Goal: Communication & Community: Answer question/provide support

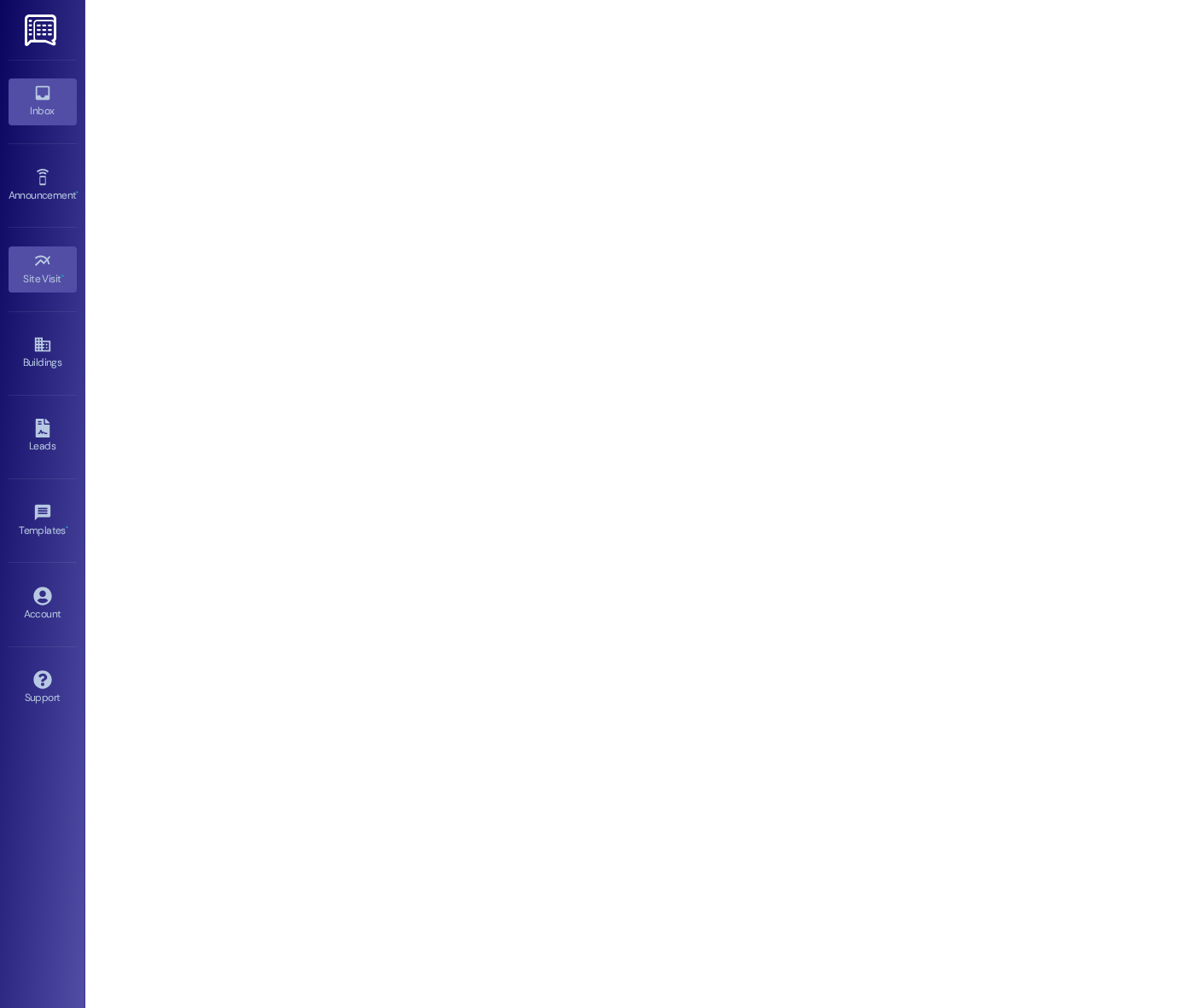
click at [33, 96] on icon at bounding box center [42, 93] width 19 height 19
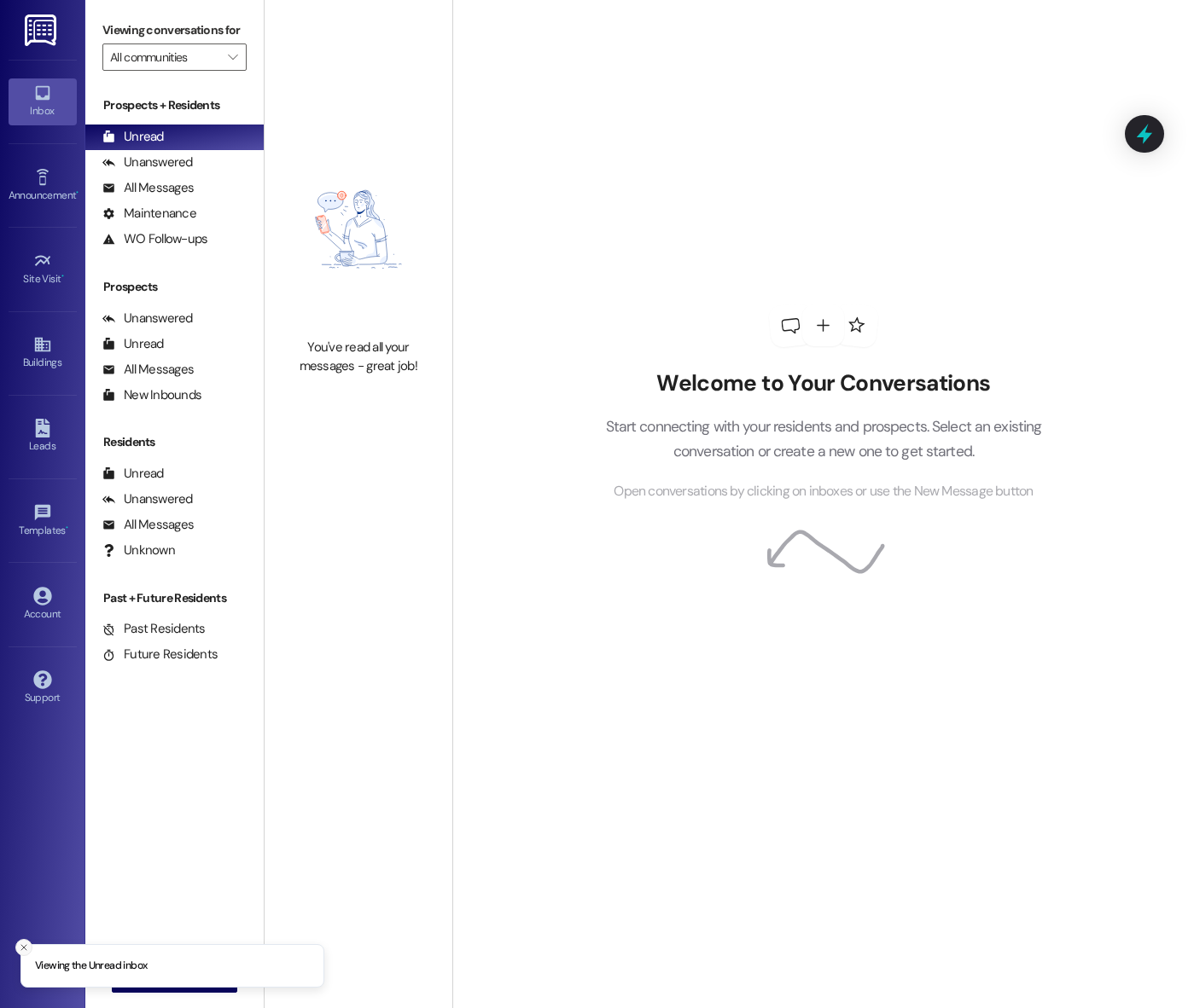
click at [21, 945] on line "Close toast" at bounding box center [23, 947] width 5 height 5
click at [184, 980] on span "New Message" at bounding box center [185, 979] width 70 height 18
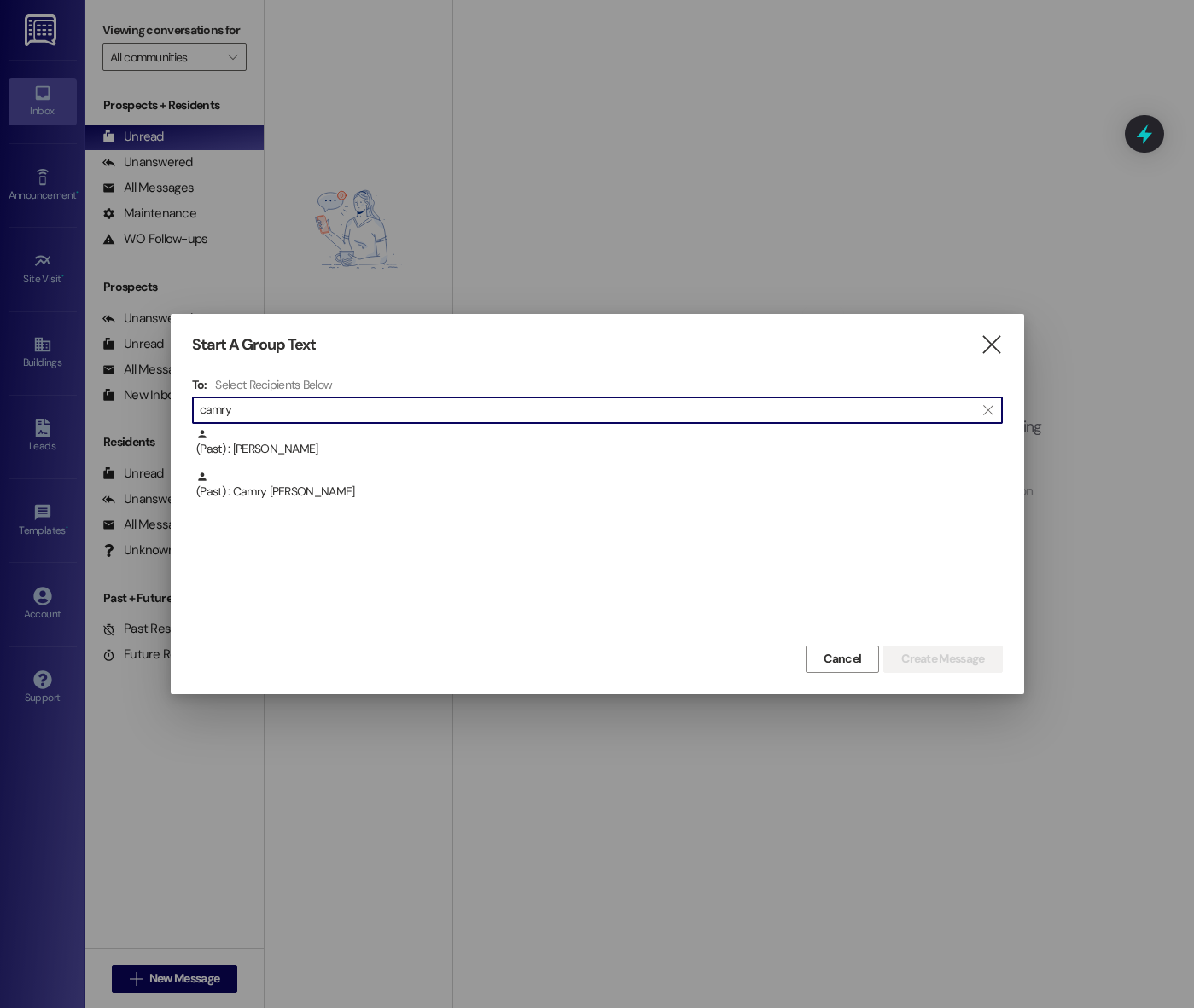
type input "camry"
click at [285, 500] on div "(Past) : Camry [PERSON_NAME]" at bounding box center [600, 486] width 807 height 30
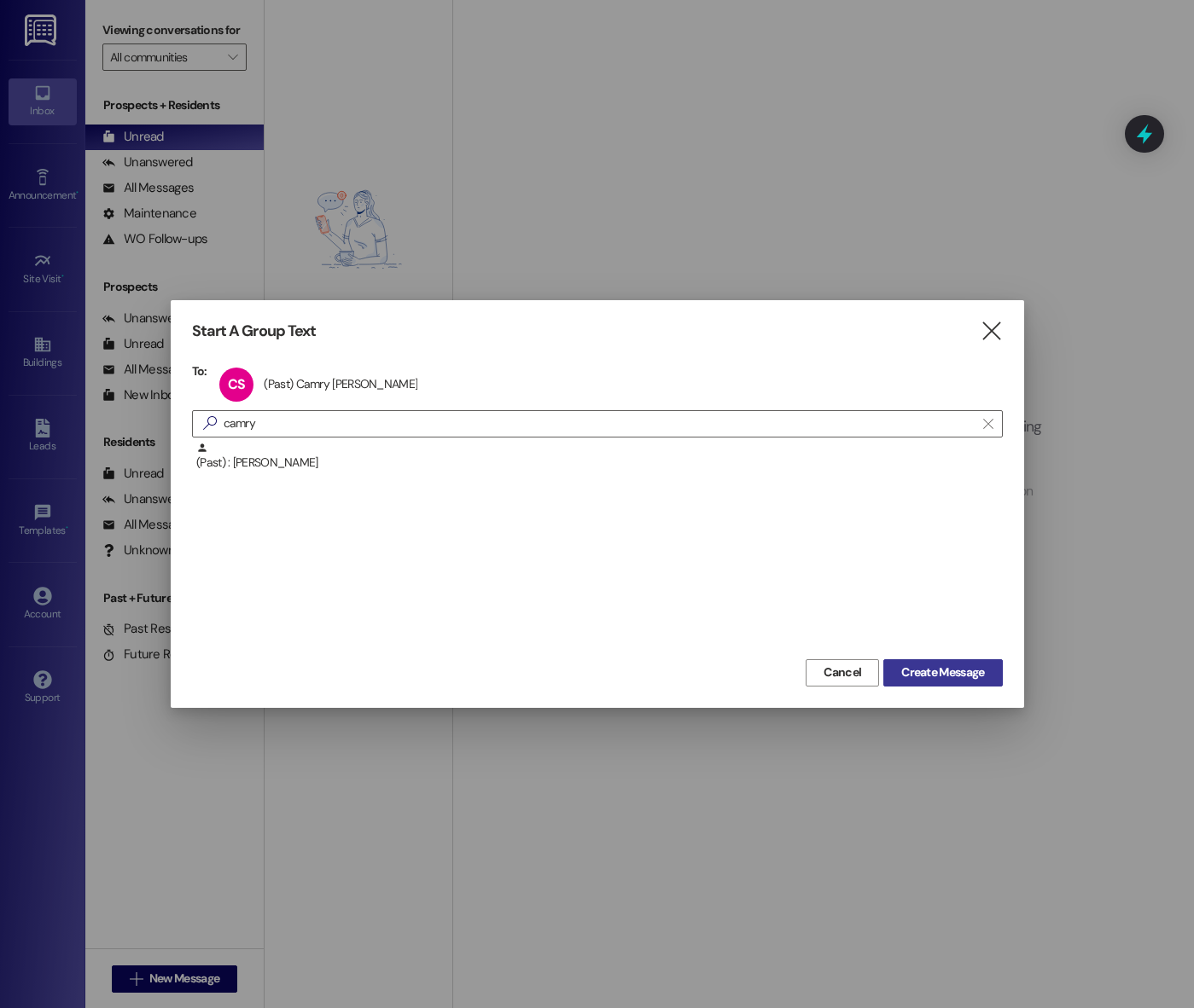
click at [971, 675] on span "Create Message" at bounding box center [941, 673] width 83 height 18
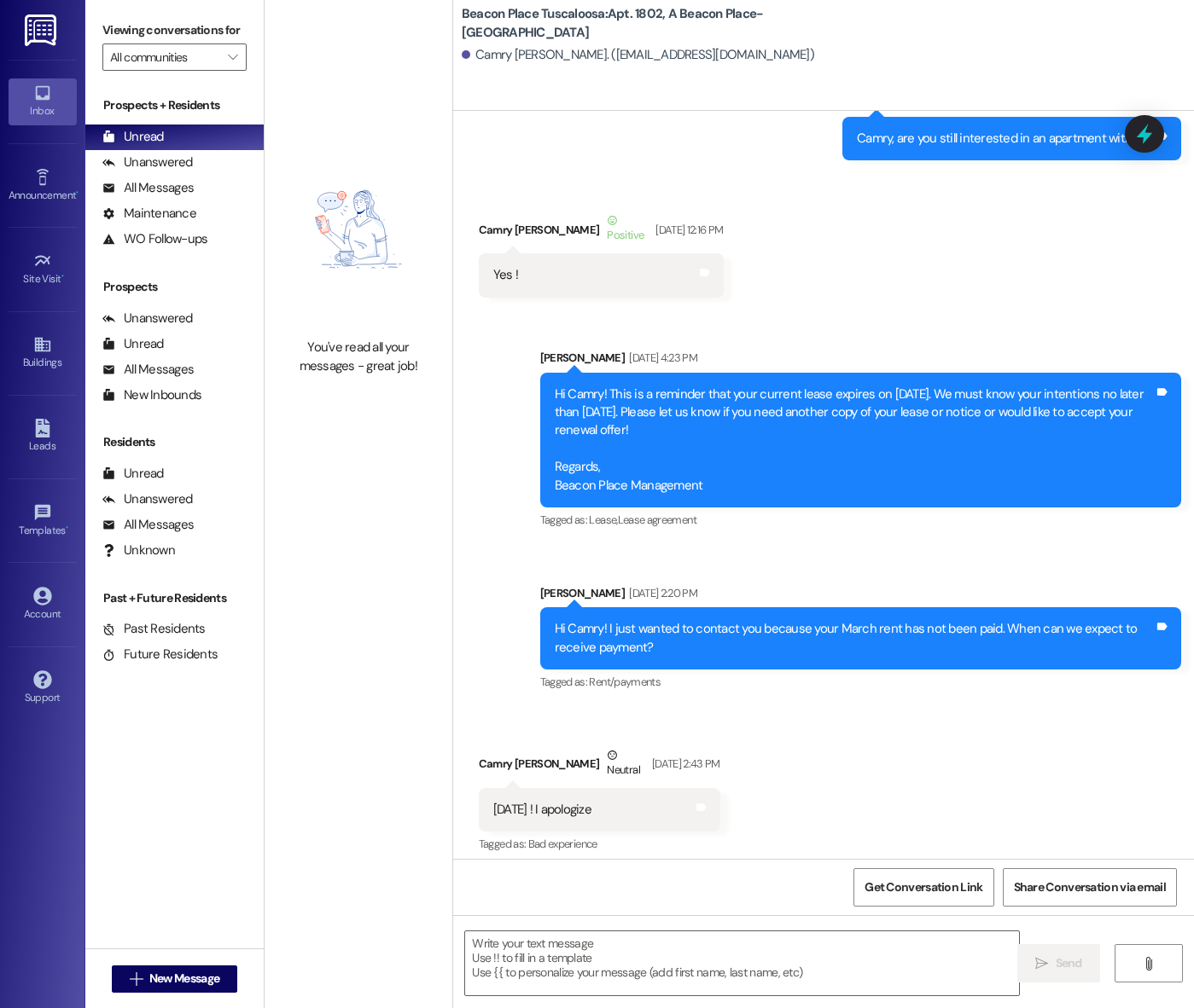
scroll to position [80, 0]
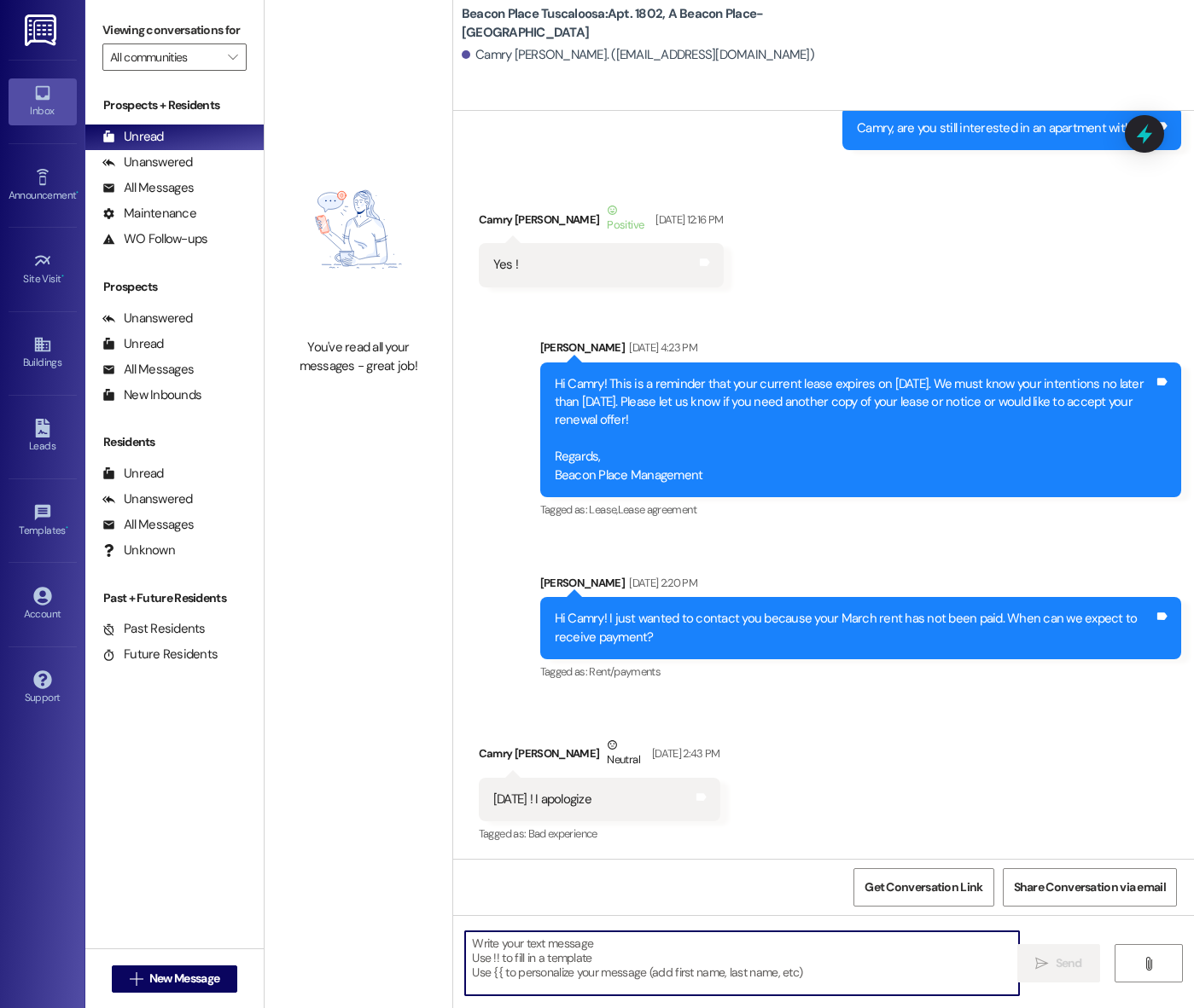
click at [613, 965] on textarea at bounding box center [742, 963] width 554 height 64
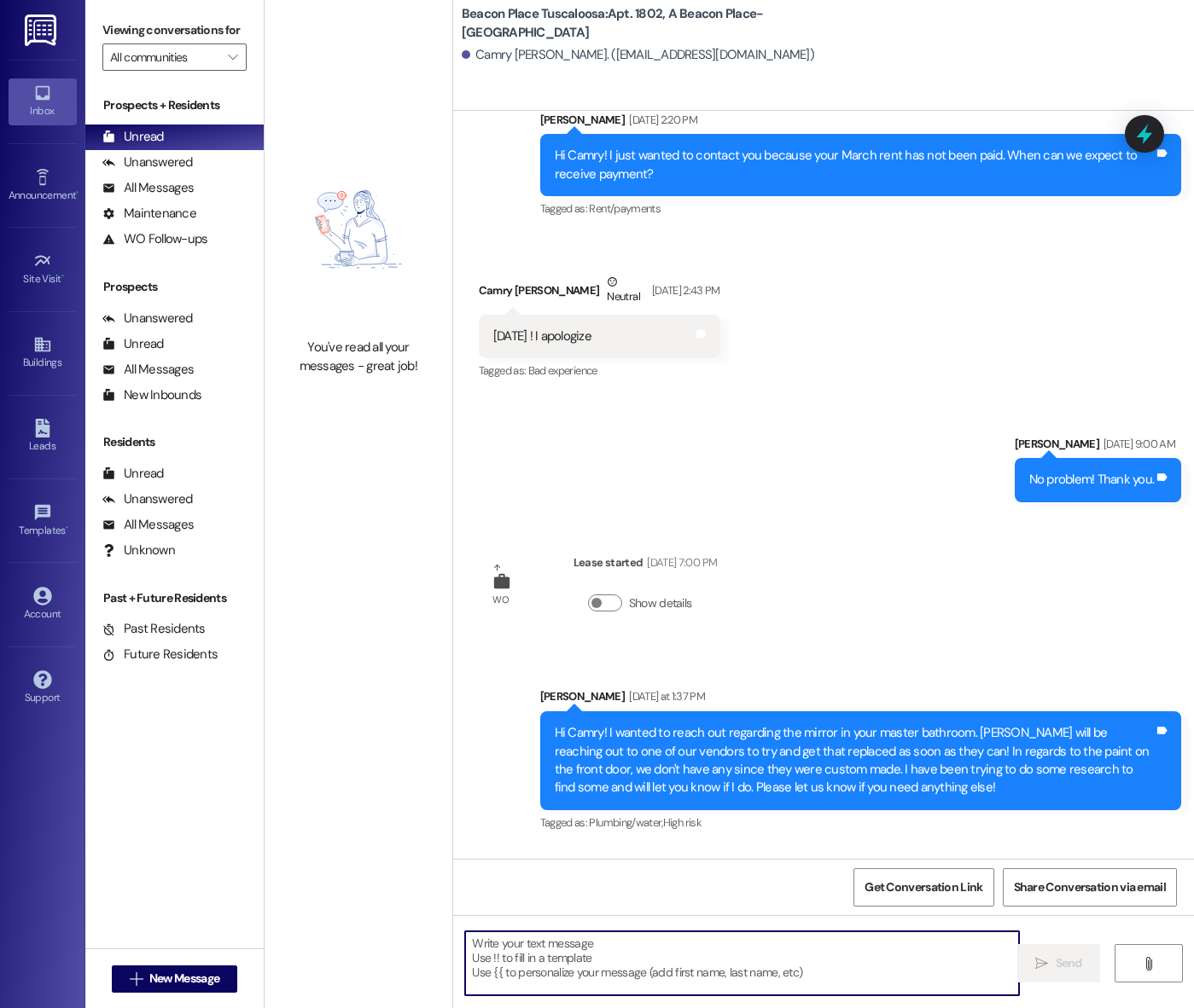
scroll to position [708, 0]
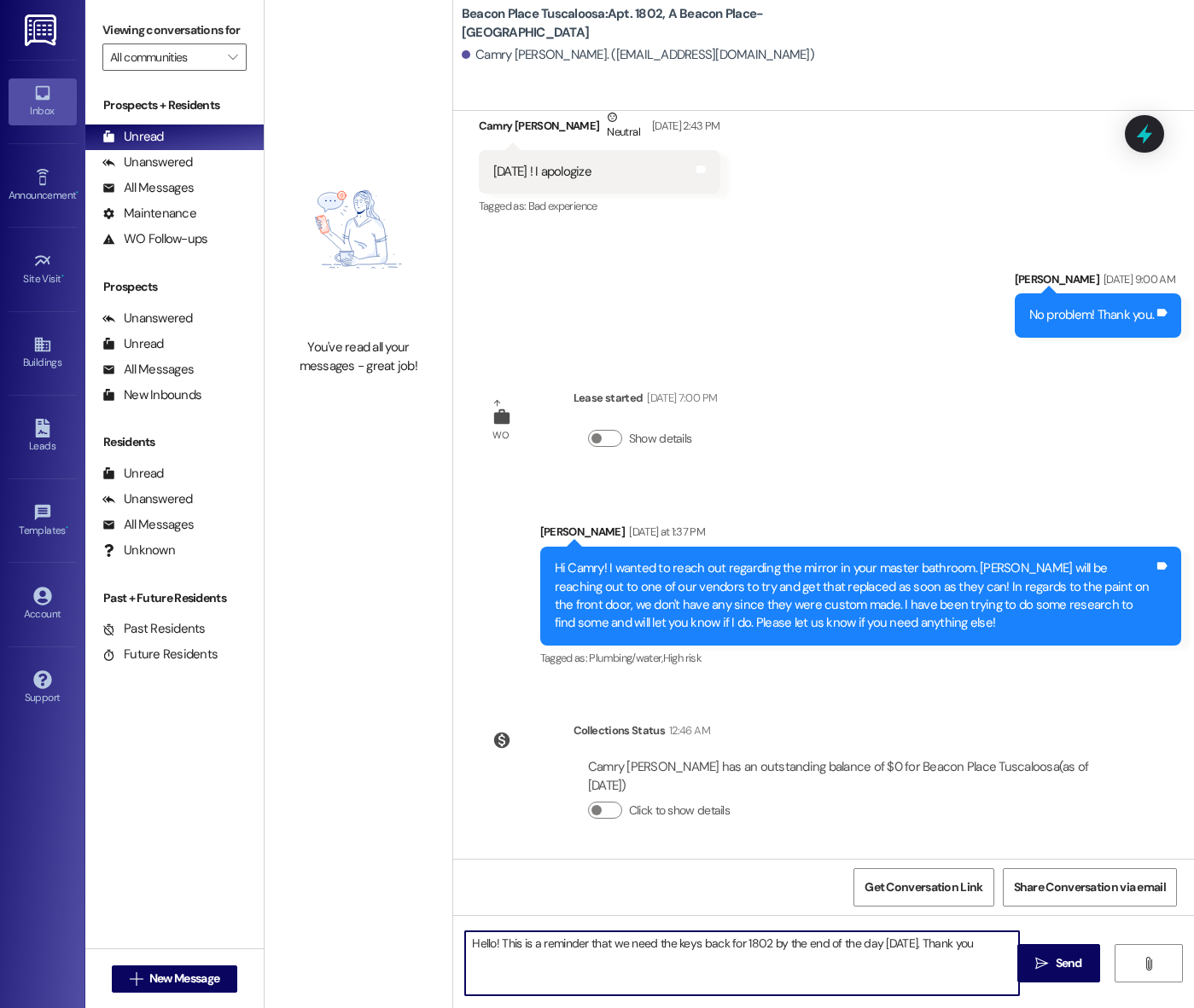
type textarea "Hello! This is a reminder that we need the keys back for 1802 by the end of the…"
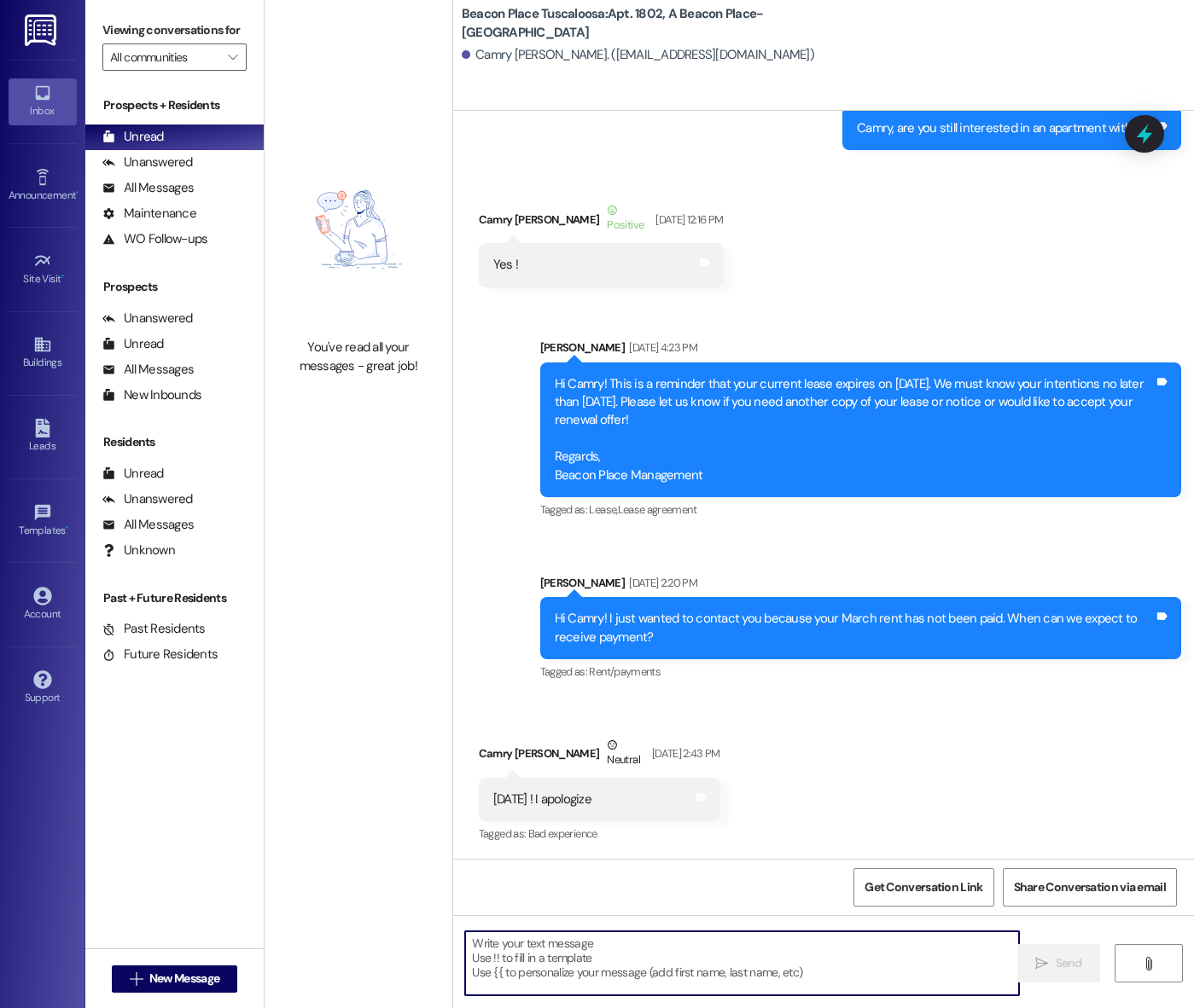
scroll to position [827, 0]
